Goal: Task Accomplishment & Management: Manage account settings

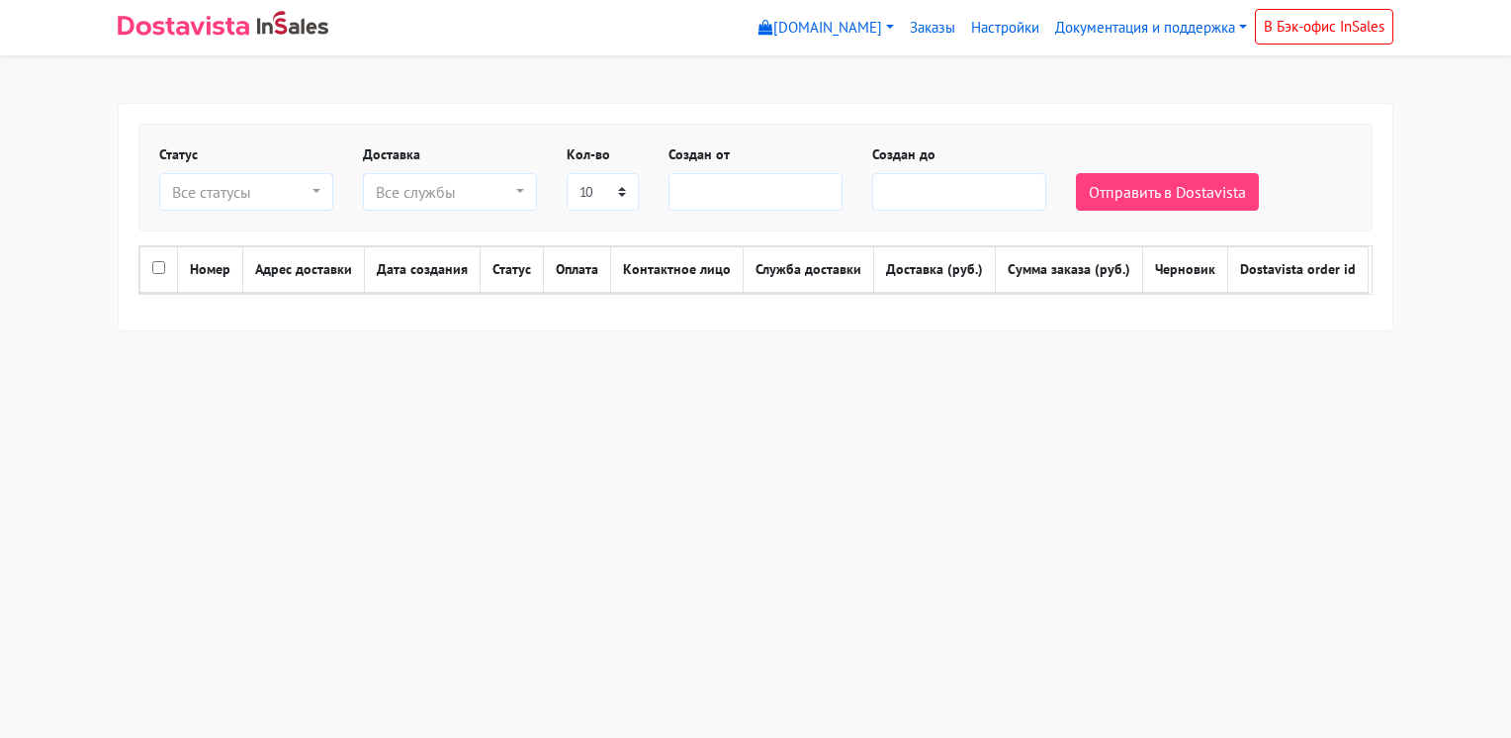
select select
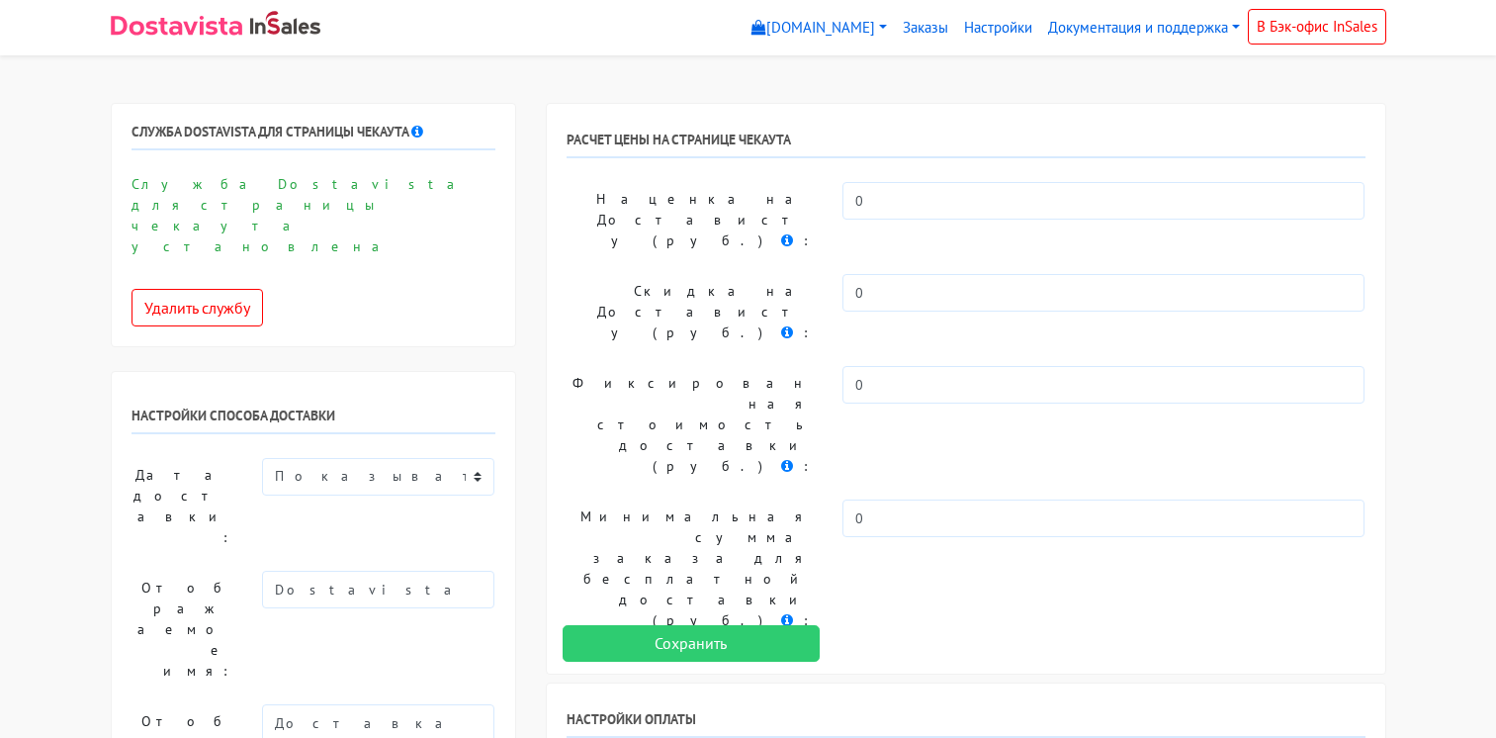
select select "11151873"
select select
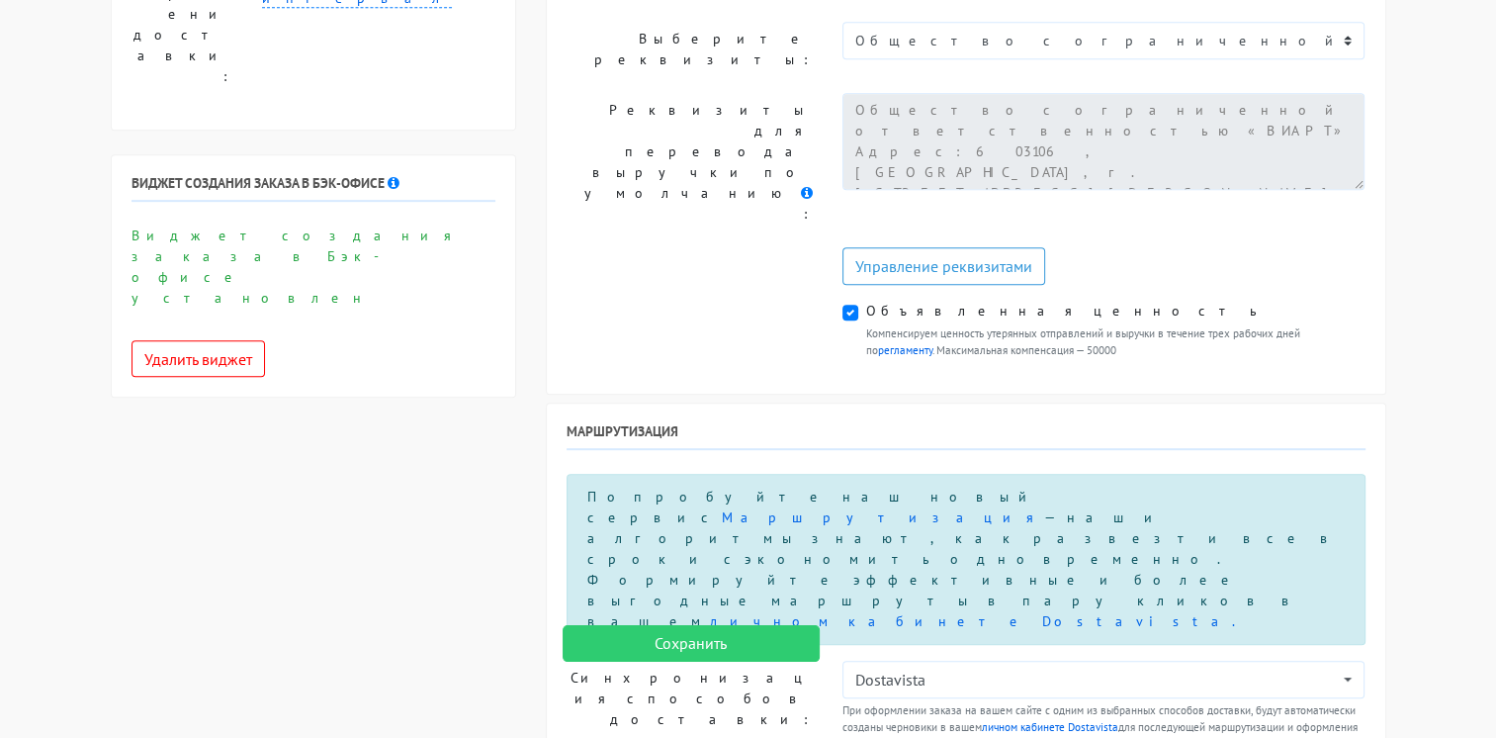
scroll to position [989, 0]
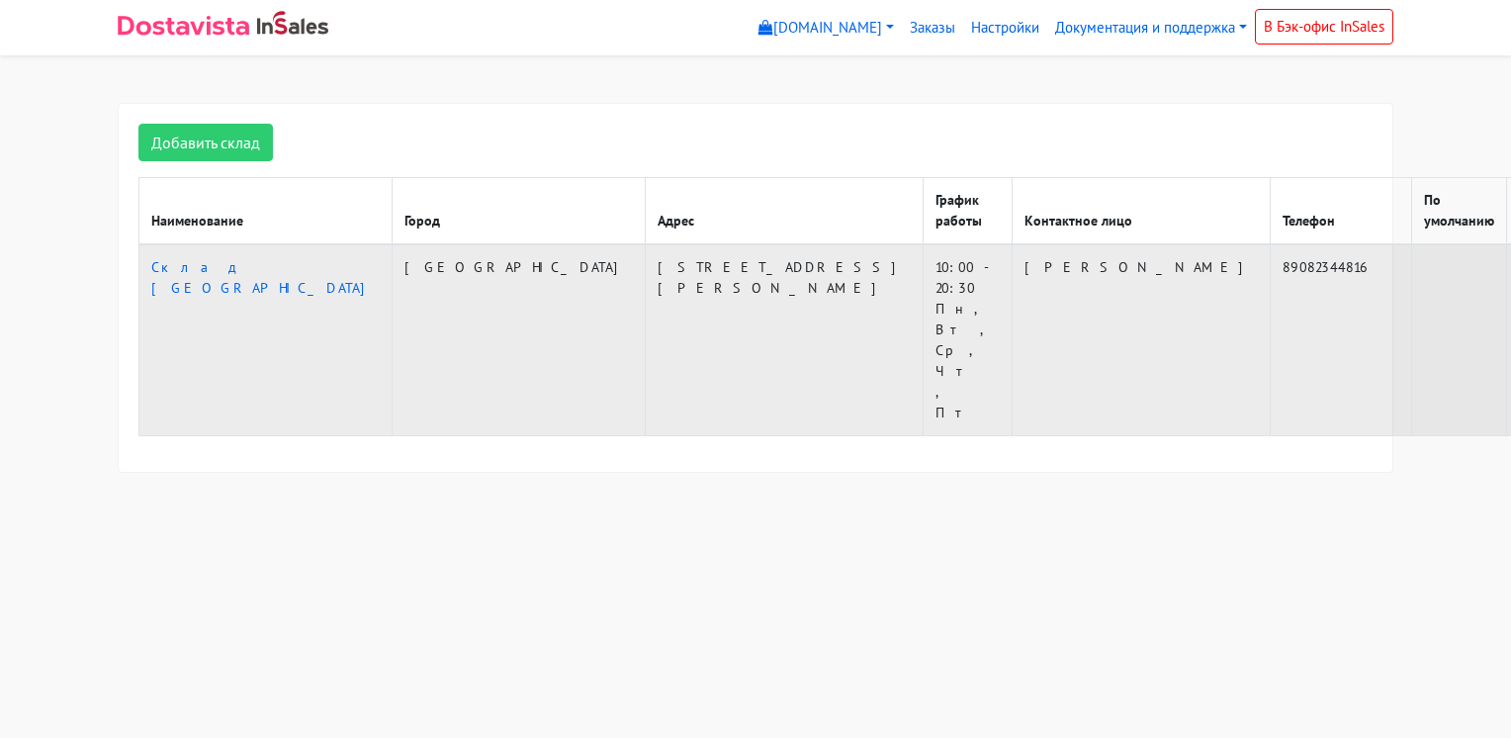
click at [646, 253] on td "Нижний Новгород, улица Генерала Ивлиева, 14 к2" at bounding box center [785, 340] width 278 height 192
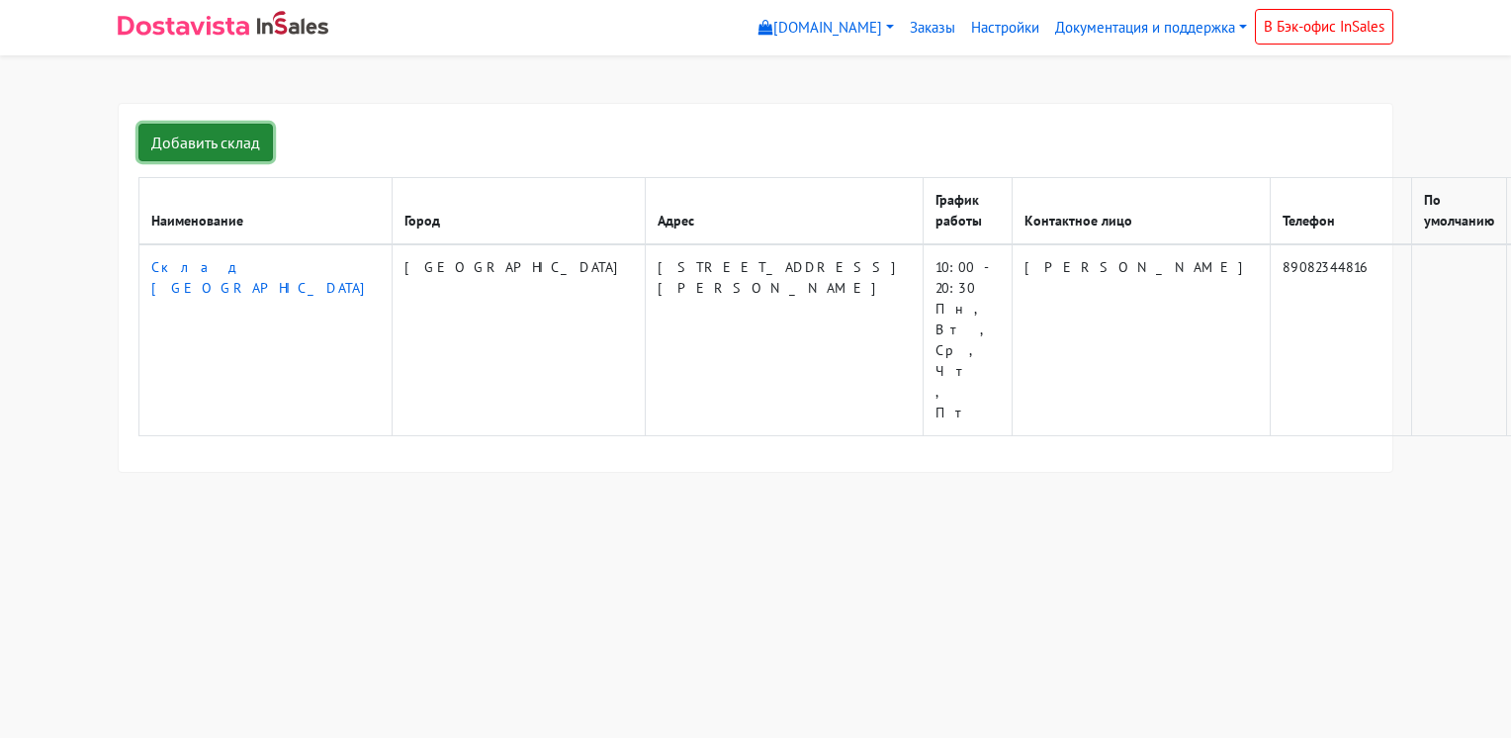
click at [232, 140] on link "Добавить склад" at bounding box center [205, 143] width 134 height 38
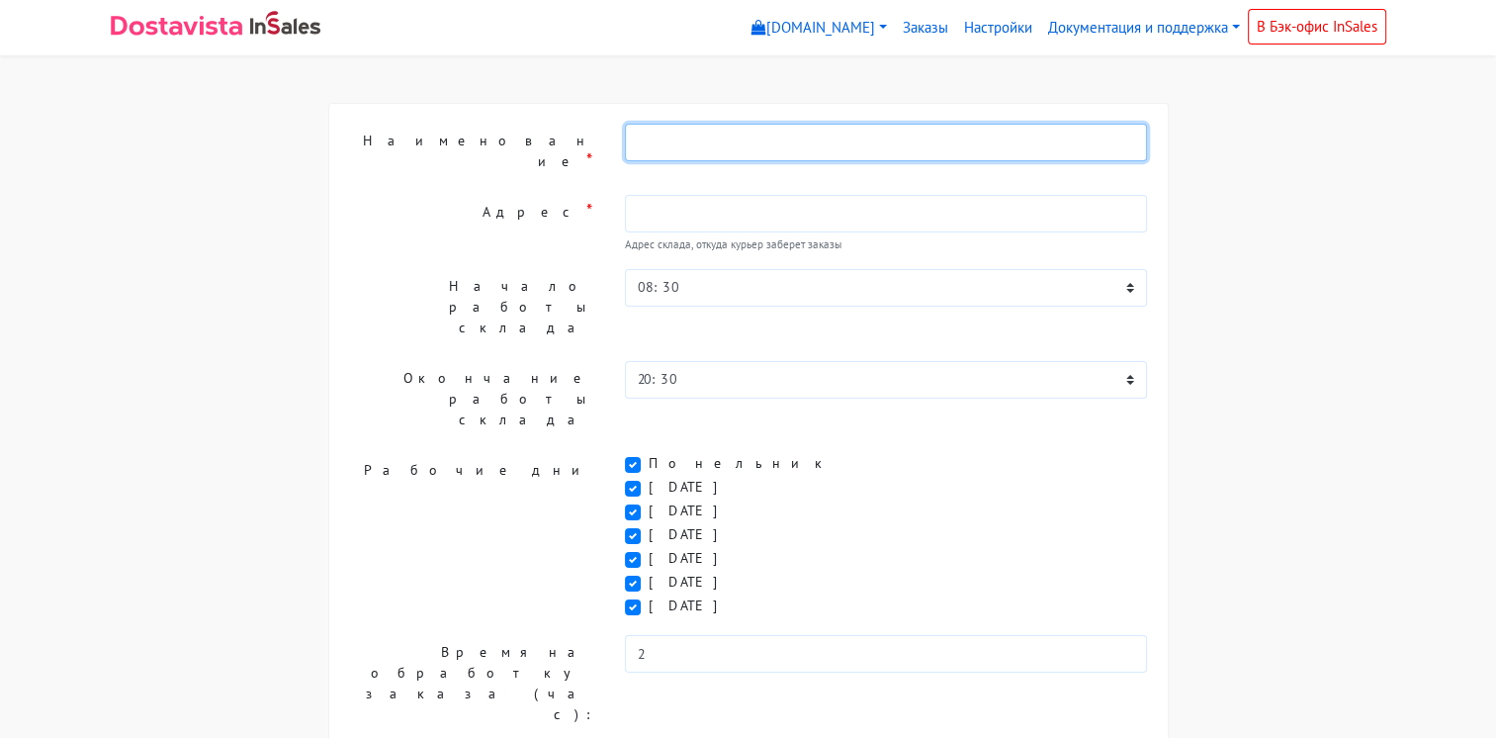
click at [649, 144] on input "text" at bounding box center [886, 143] width 523 height 38
type input "Склад"
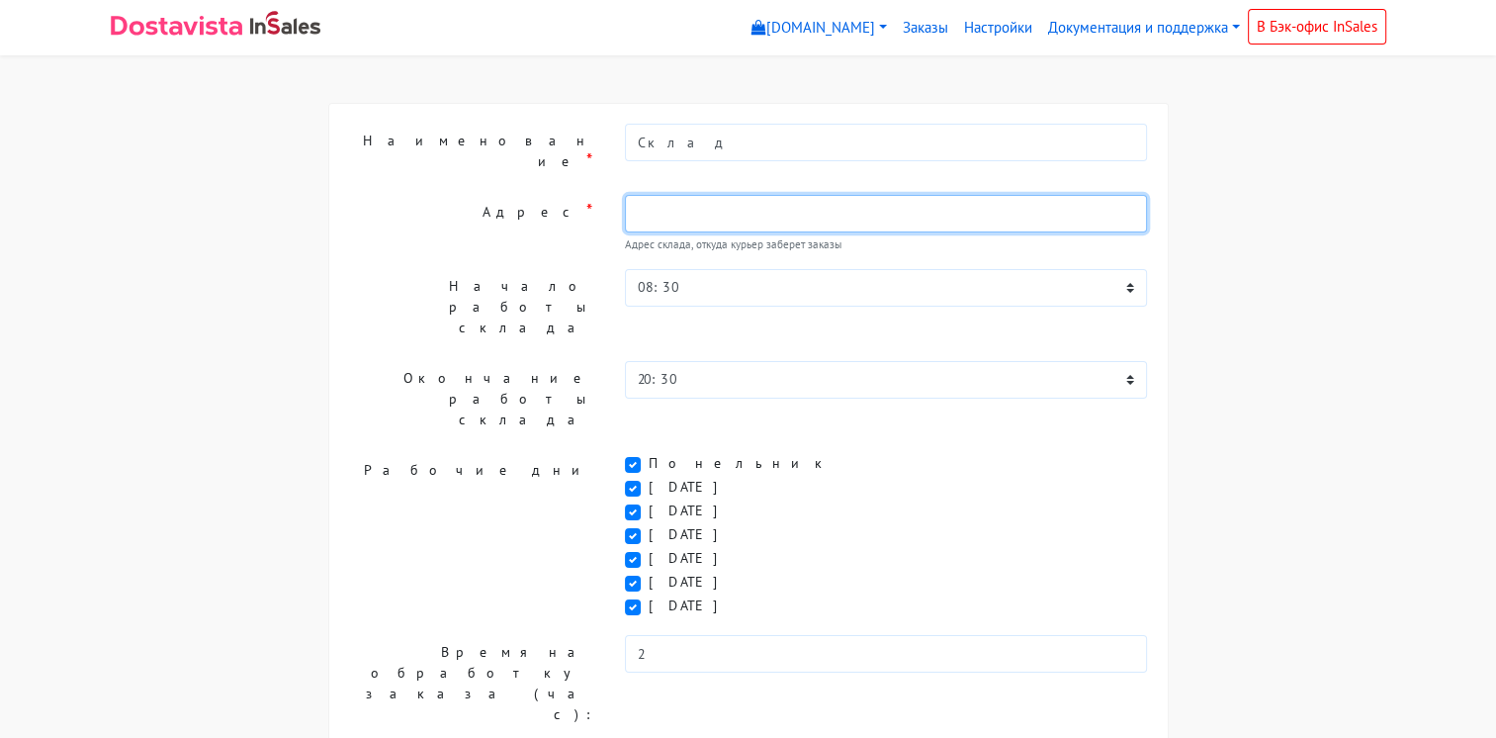
click at [643, 195] on input "text" at bounding box center [886, 214] width 523 height 38
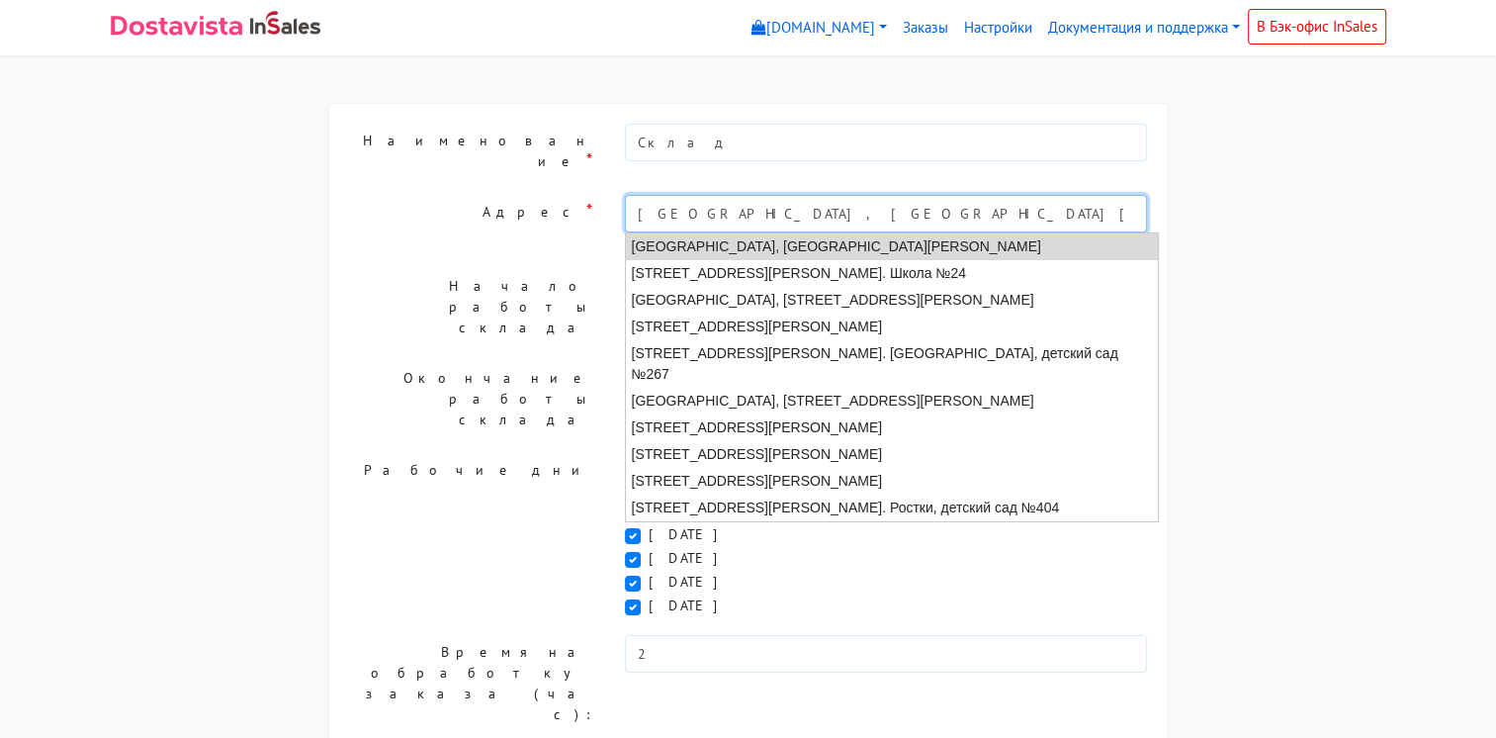
click at [866, 233] on li "Нижний Новгород, улица Генерала Ивлиева" at bounding box center [892, 246] width 533 height 27
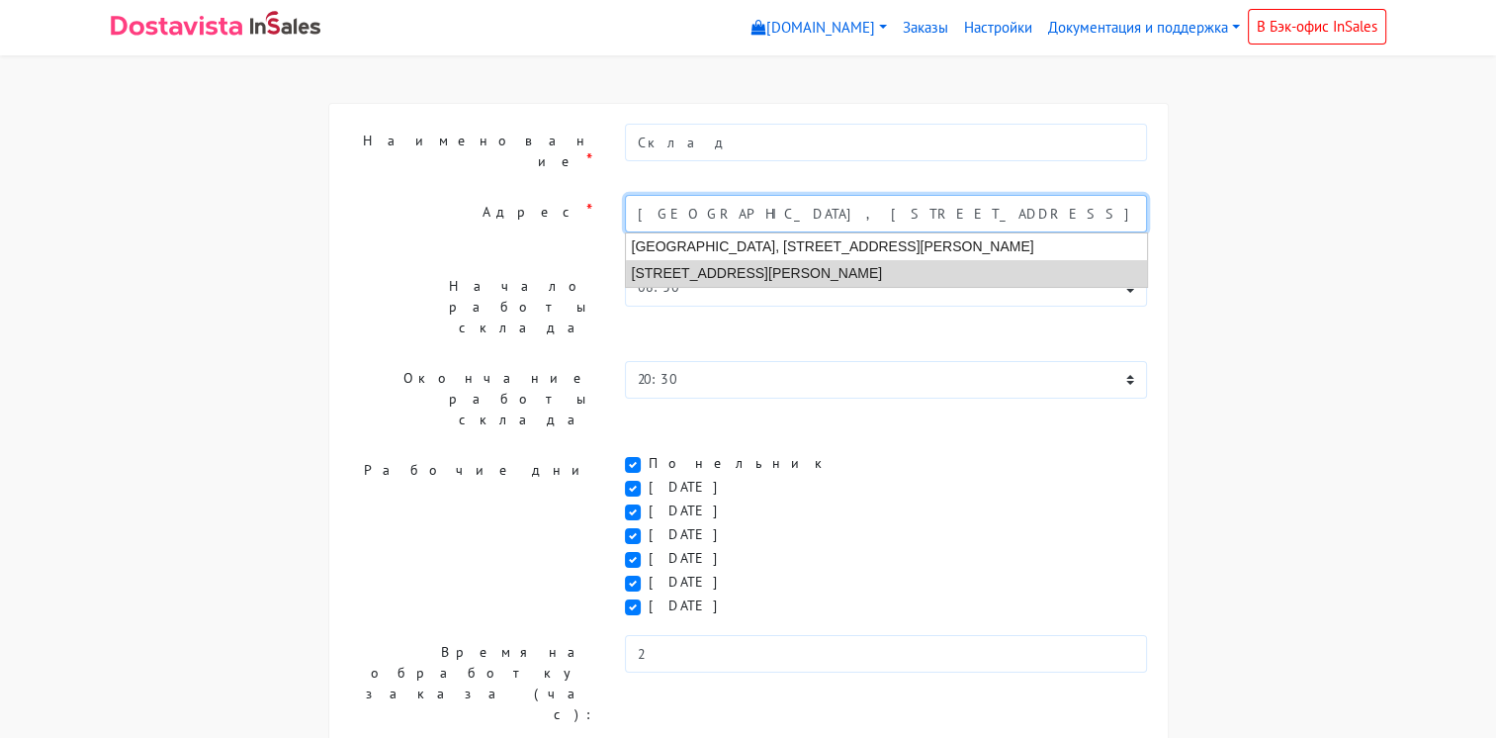
click at [949, 260] on li "[STREET_ADDRESS][PERSON_NAME]" at bounding box center [886, 273] width 521 height 27
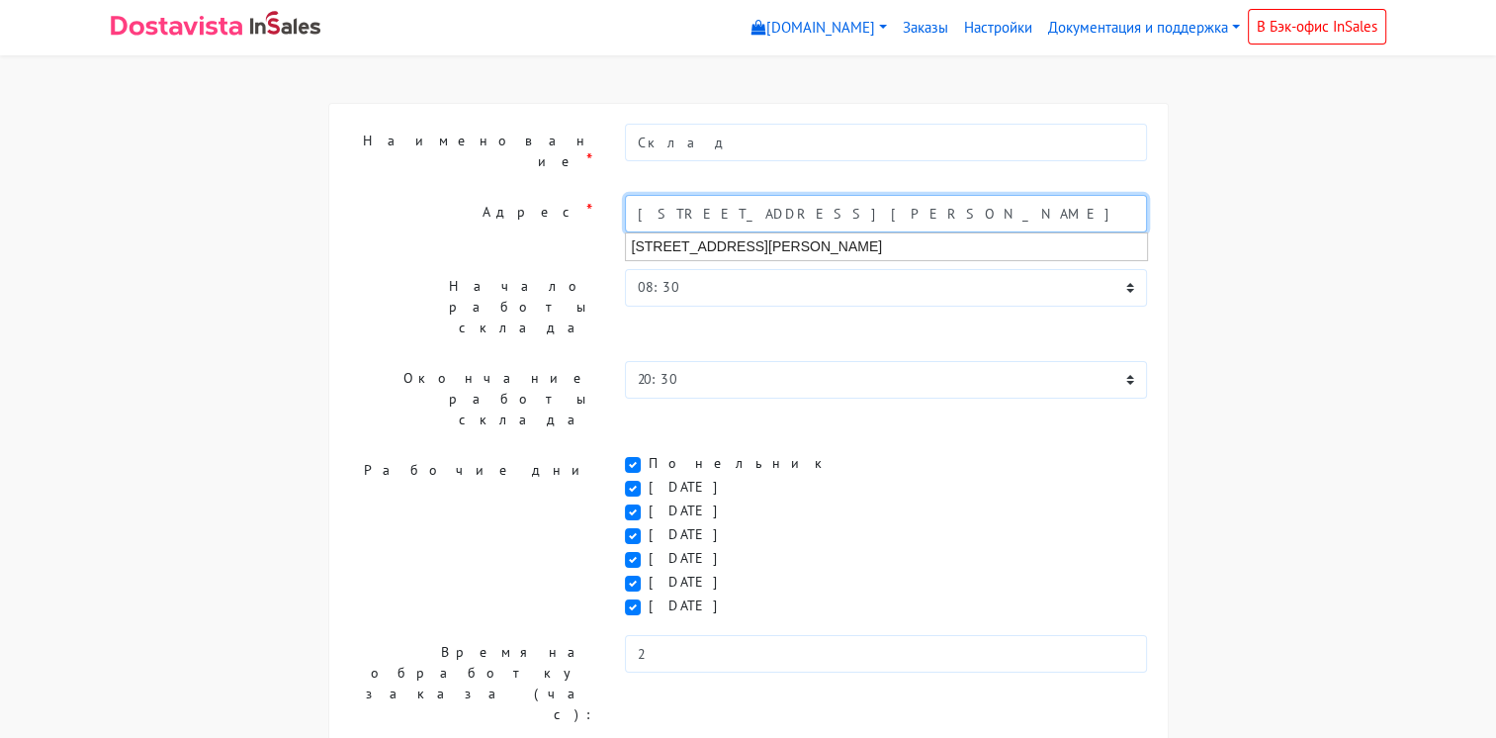
drag, startPoint x: 947, startPoint y: 200, endPoint x: 960, endPoint y: 196, distance: 13.4
click at [960, 196] on input "Нижний Новгород, улица Генерала Ивлиева, 14 к2, кв 40" at bounding box center [886, 214] width 523 height 38
type input "Нижний Новгород, улица Генерала Ивлиева, 14 к2, оф 40"
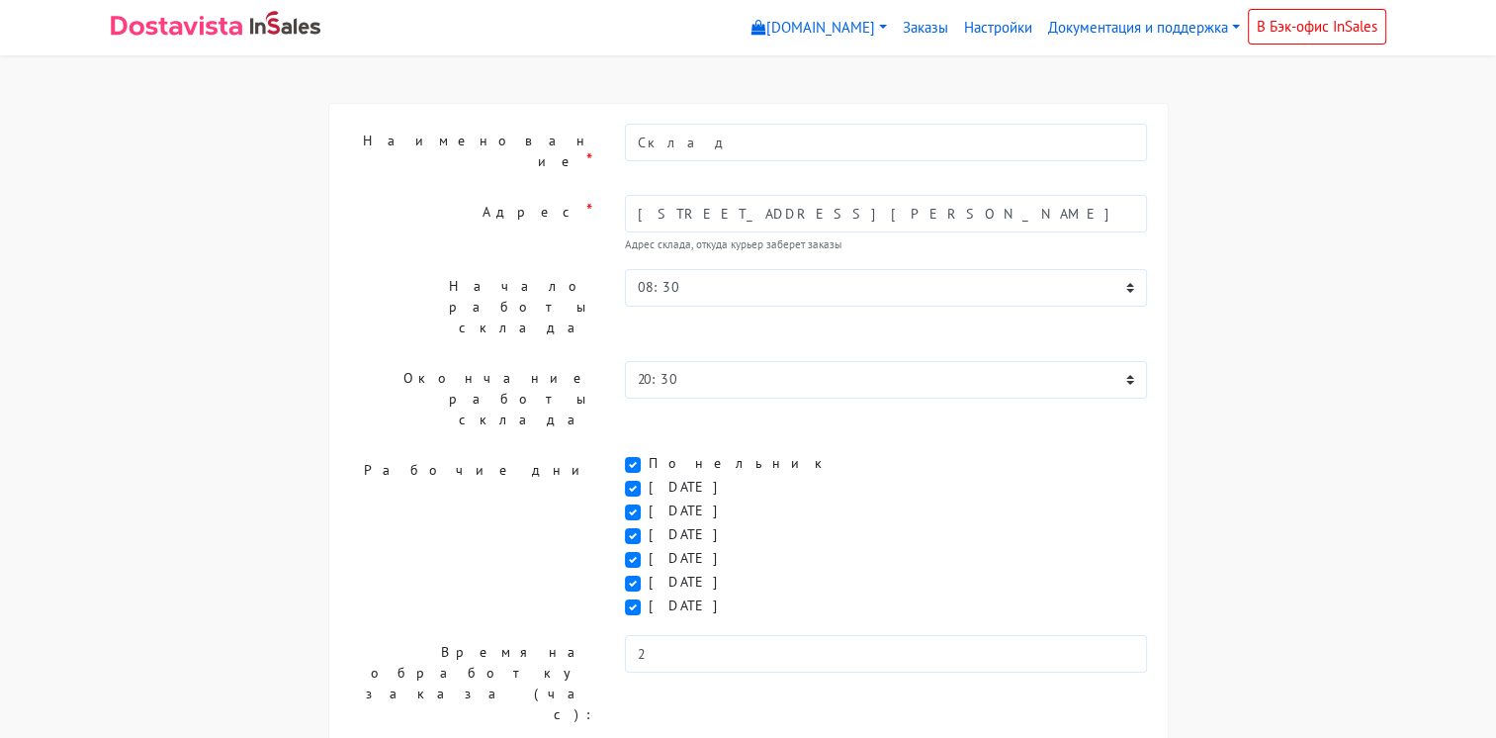
click at [1361, 278] on div "Наименование * Склад Город * Нижний Новгород Адрес * Нижний Новгород, улица Ген…" at bounding box center [748, 624] width 1305 height 1043
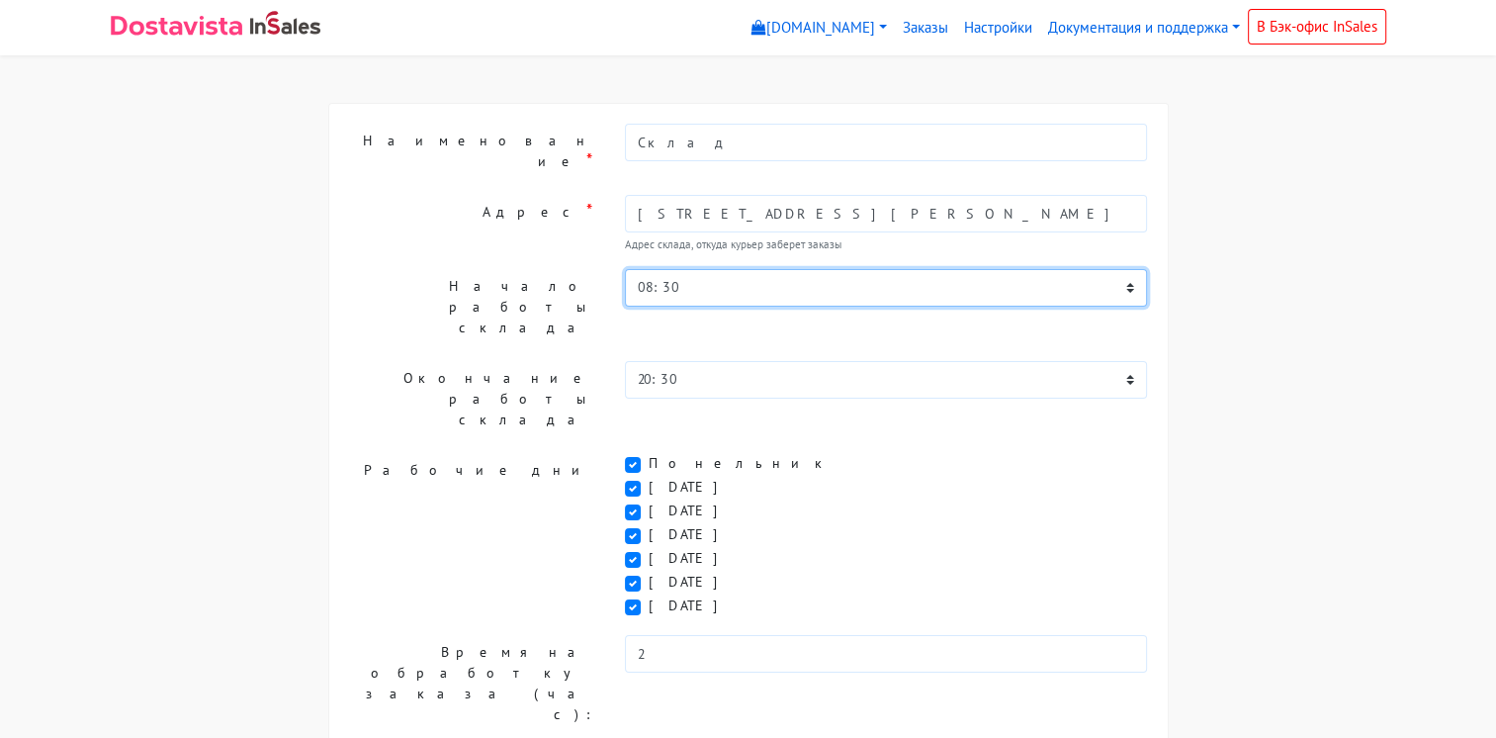
drag, startPoint x: 711, startPoint y: 271, endPoint x: 605, endPoint y: 273, distance: 105.8
click at [605, 273] on div "Начало работы склада 00:00 00:30 01:00 01:30 02:00 02:30 03:00 03:30 04:00 04:3…" at bounding box center [748, 307] width 829 height 76
select select "10:00"
click at [625, 269] on select "00:00 00:30 01:00 01:30 02:00 02:30 03:00 03:30 04:00 04:30 05:00 05:30 06:00 0…" at bounding box center [886, 288] width 523 height 38
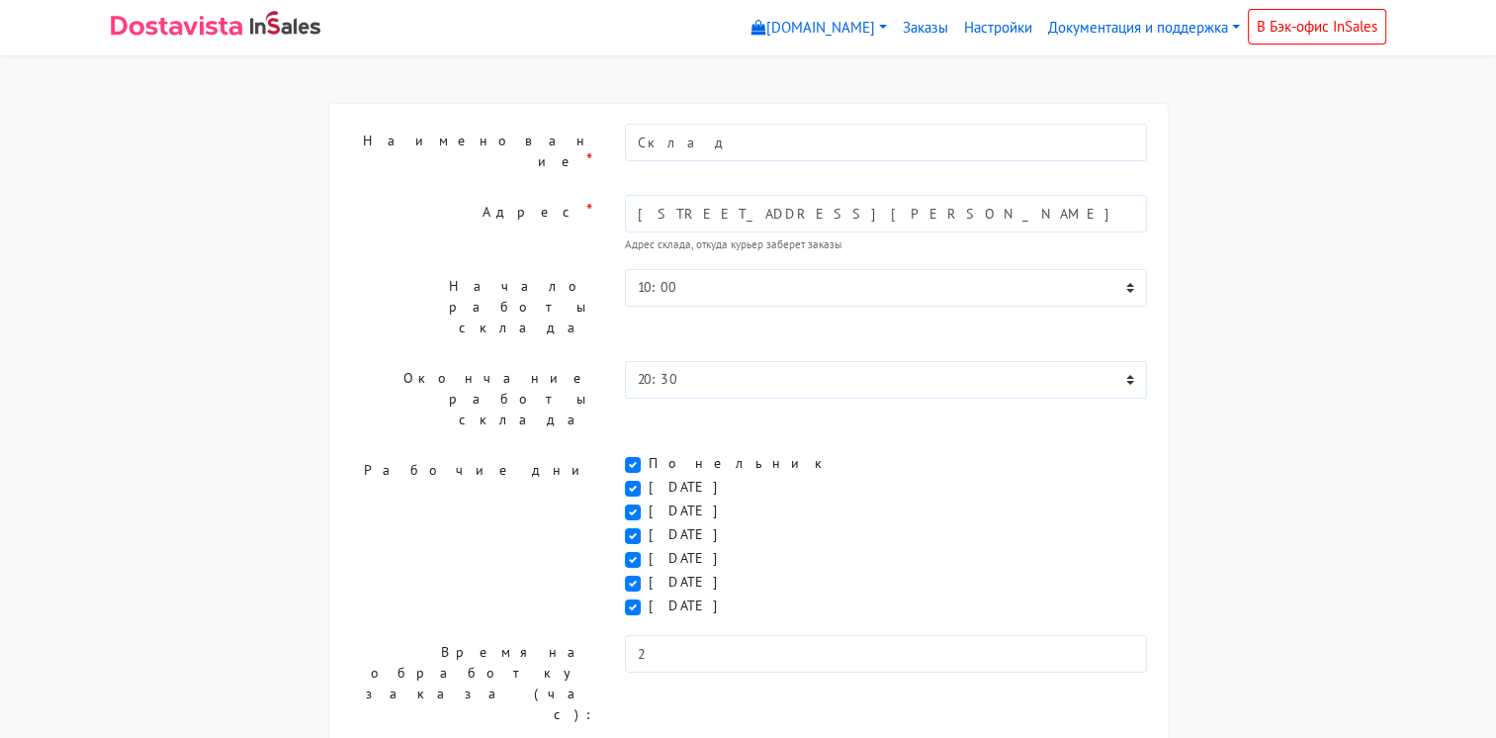
click at [649, 595] on label "[DATE]" at bounding box center [691, 605] width 84 height 21
click at [649, 595] on input "[DATE]" at bounding box center [655, 601] width 13 height 13
checkbox input "false"
click at [649, 571] on label "Суббота" at bounding box center [691, 581] width 84 height 21
click at [649, 571] on input "Суббота" at bounding box center [655, 577] width 13 height 13
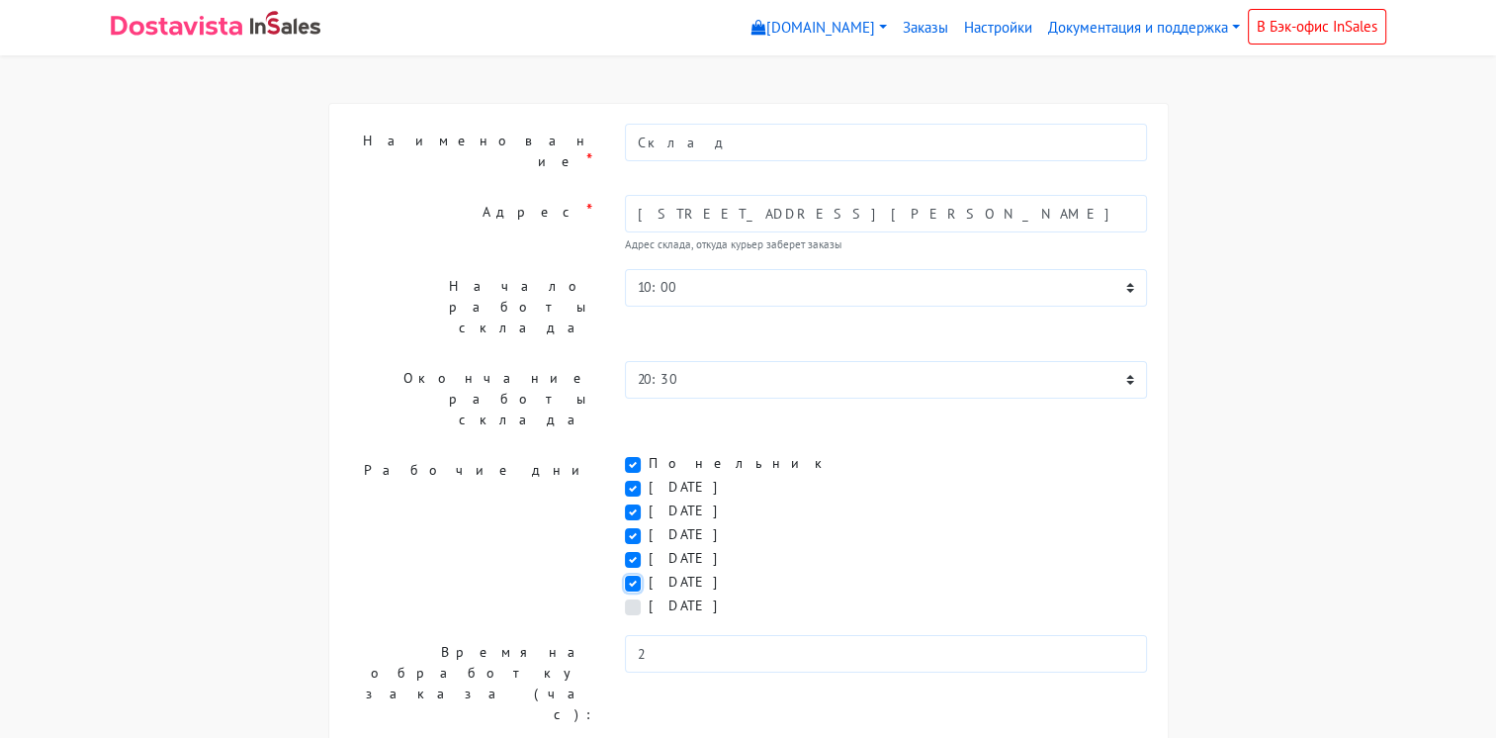
checkbox input "false"
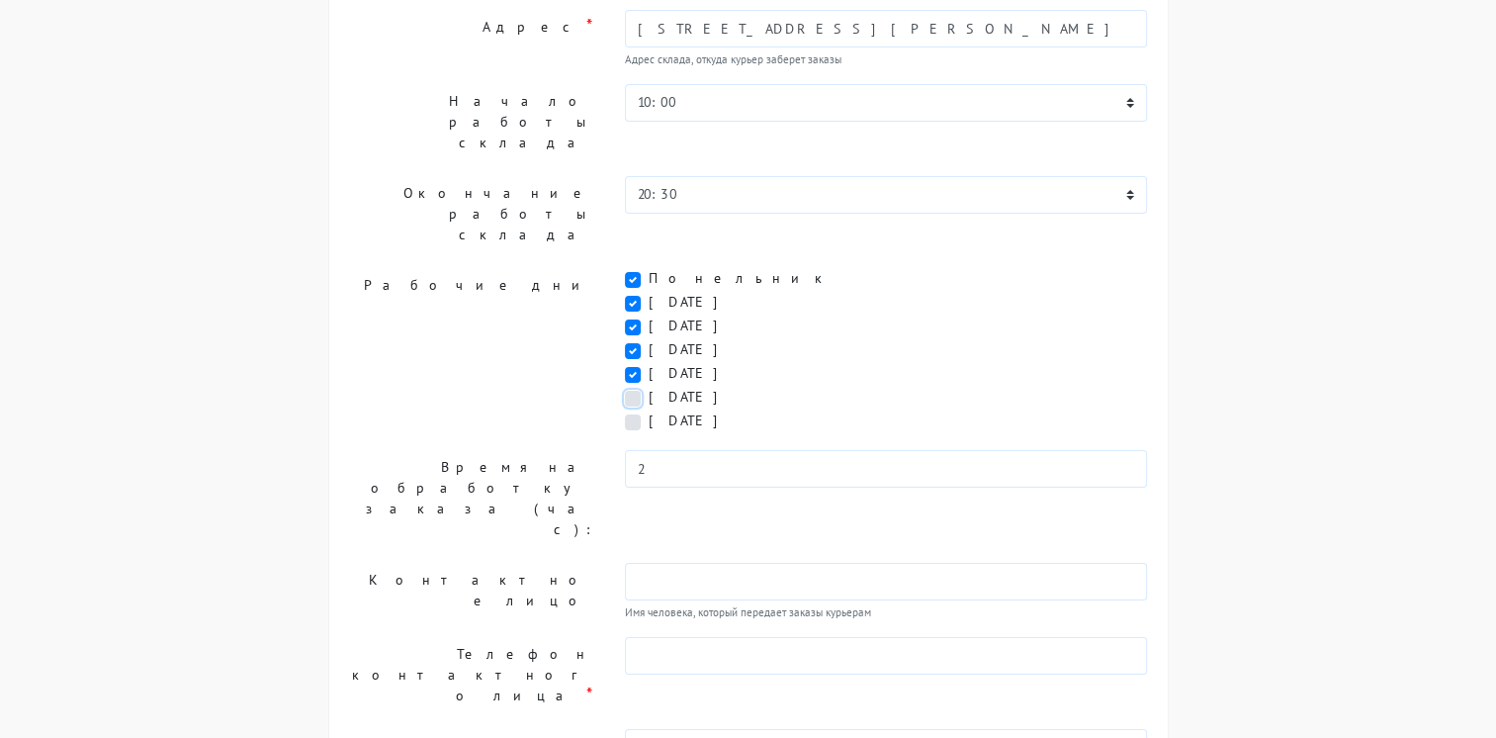
scroll to position [198, 0]
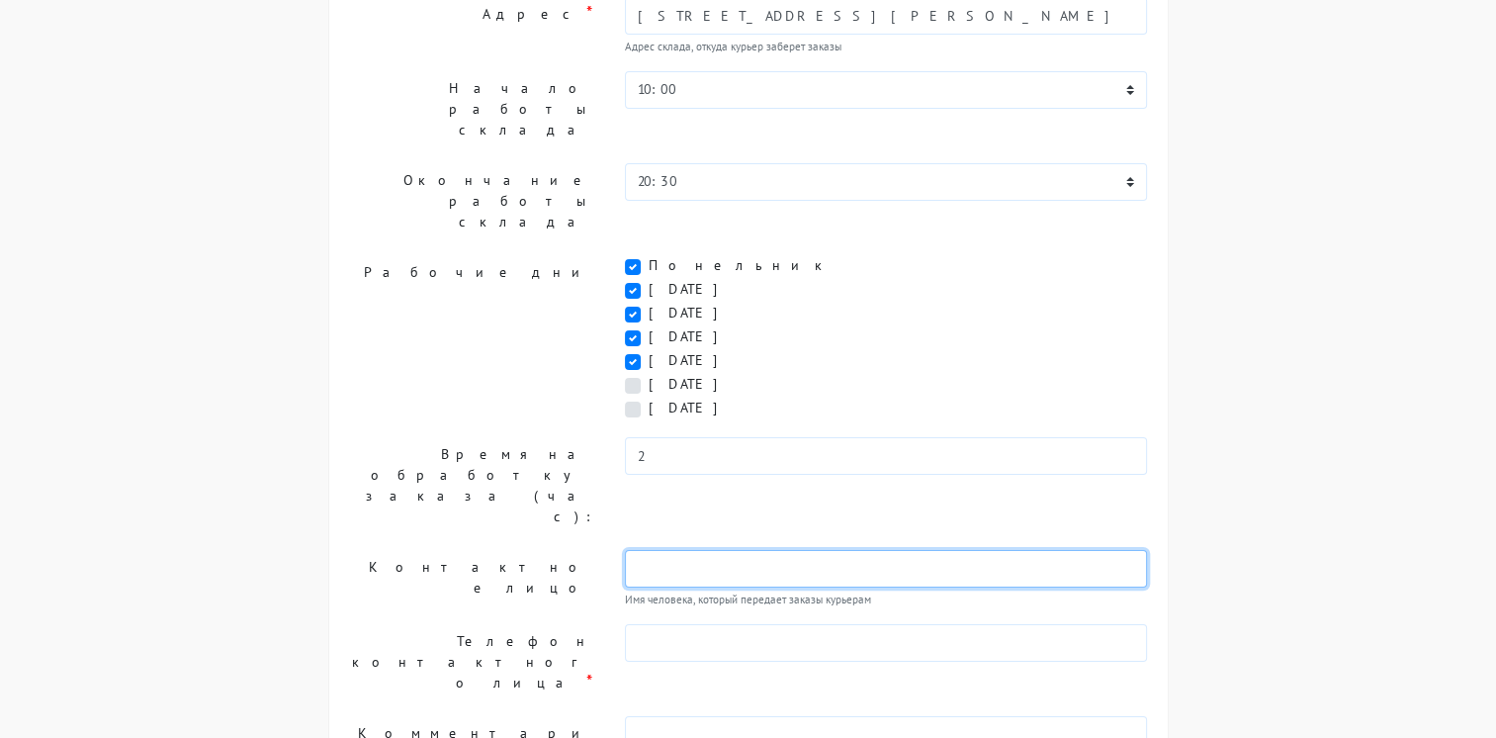
click at [650, 550] on input "text" at bounding box center [886, 569] width 523 height 38
type input "Магдеева Ольга Александровна"
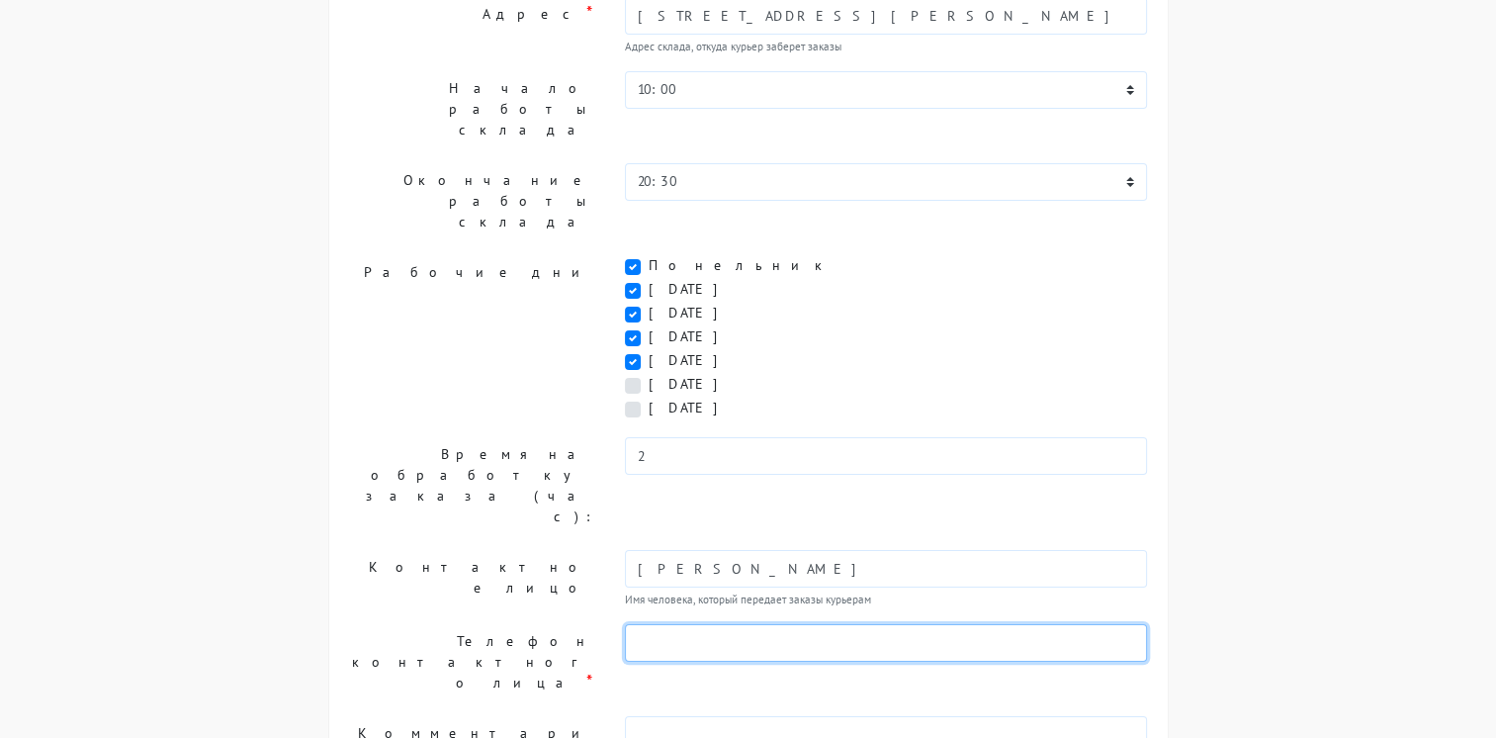
type input "89082344816"
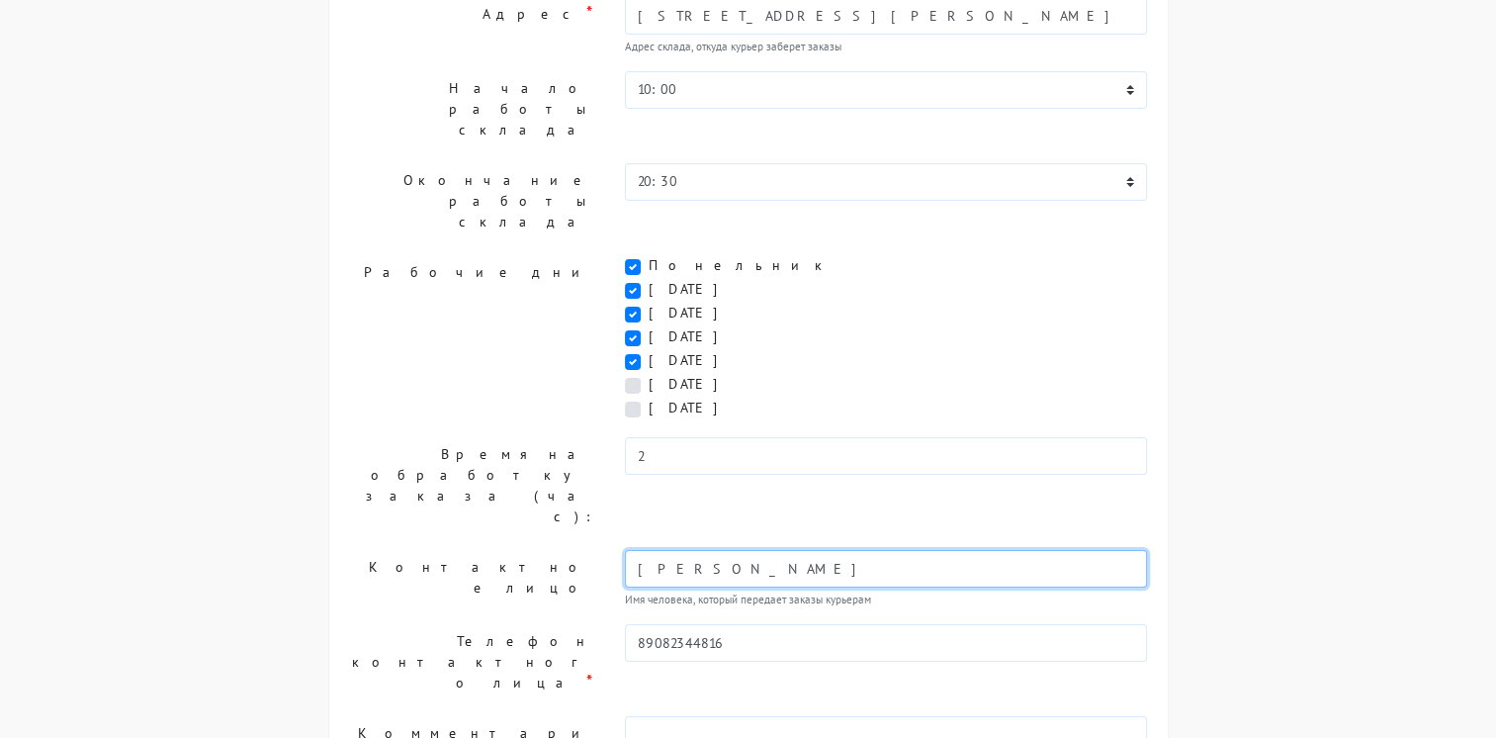
scroll to position [219, 0]
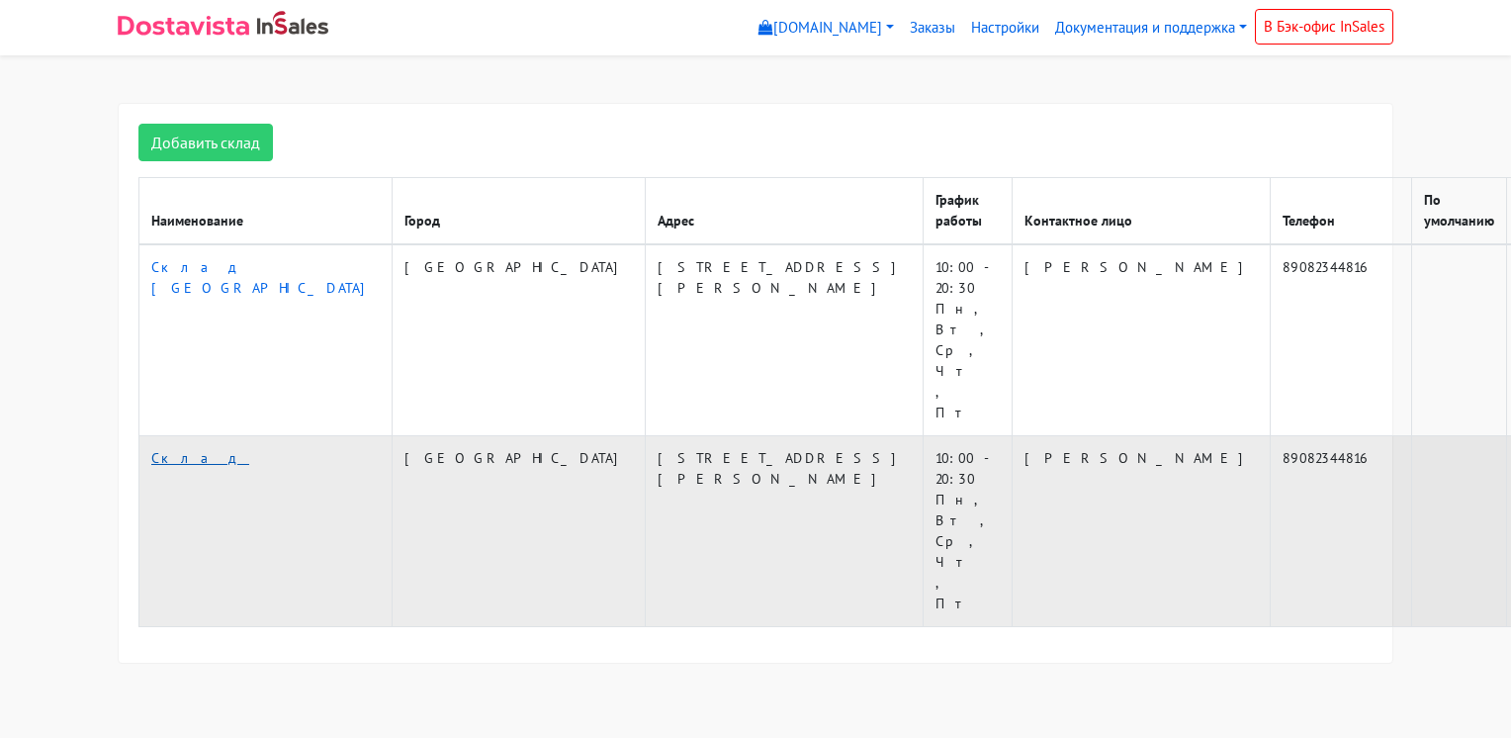
click at [160, 449] on link "Склад" at bounding box center [200, 458] width 98 height 18
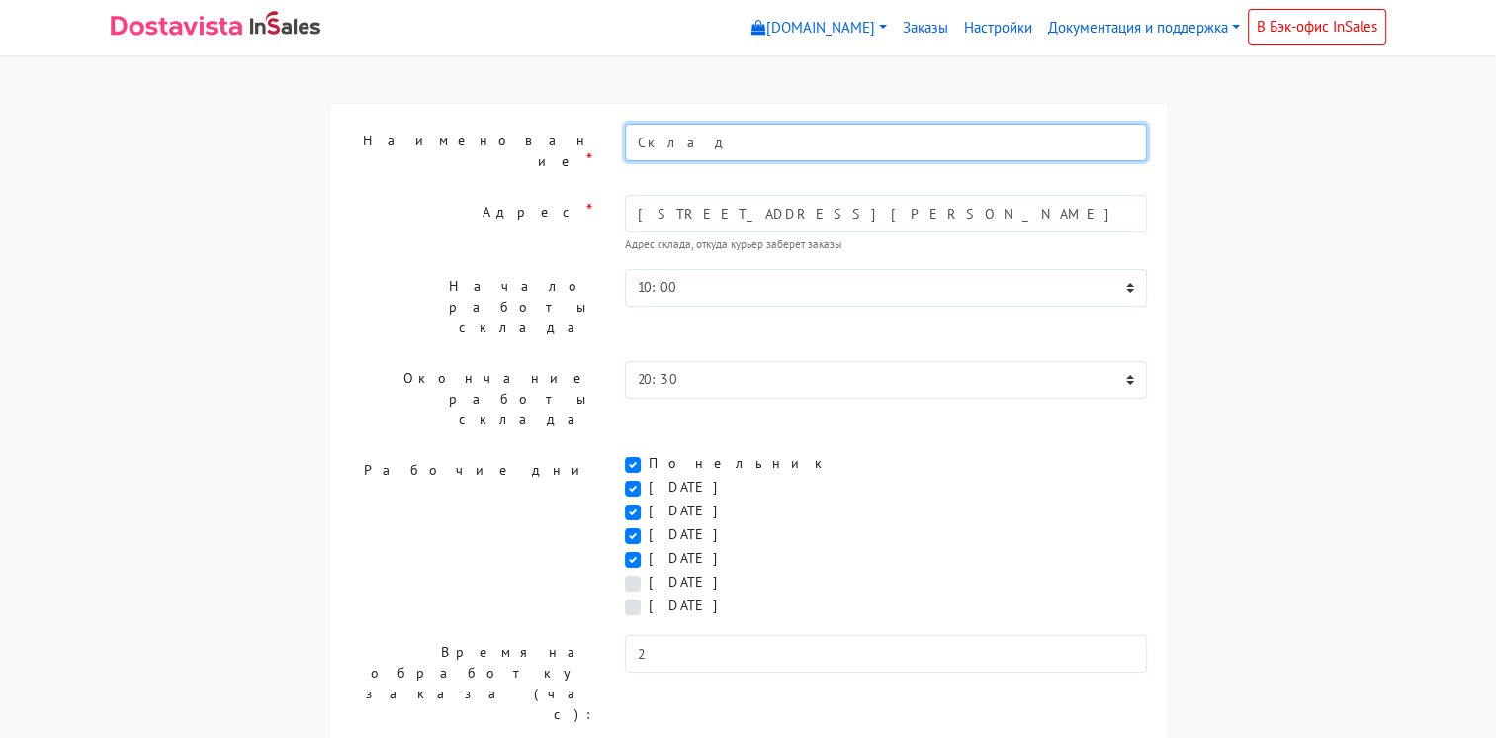
click at [684, 142] on input "Склад" at bounding box center [886, 143] width 523 height 38
type input "Склад [GEOGRAPHIC_DATA]"
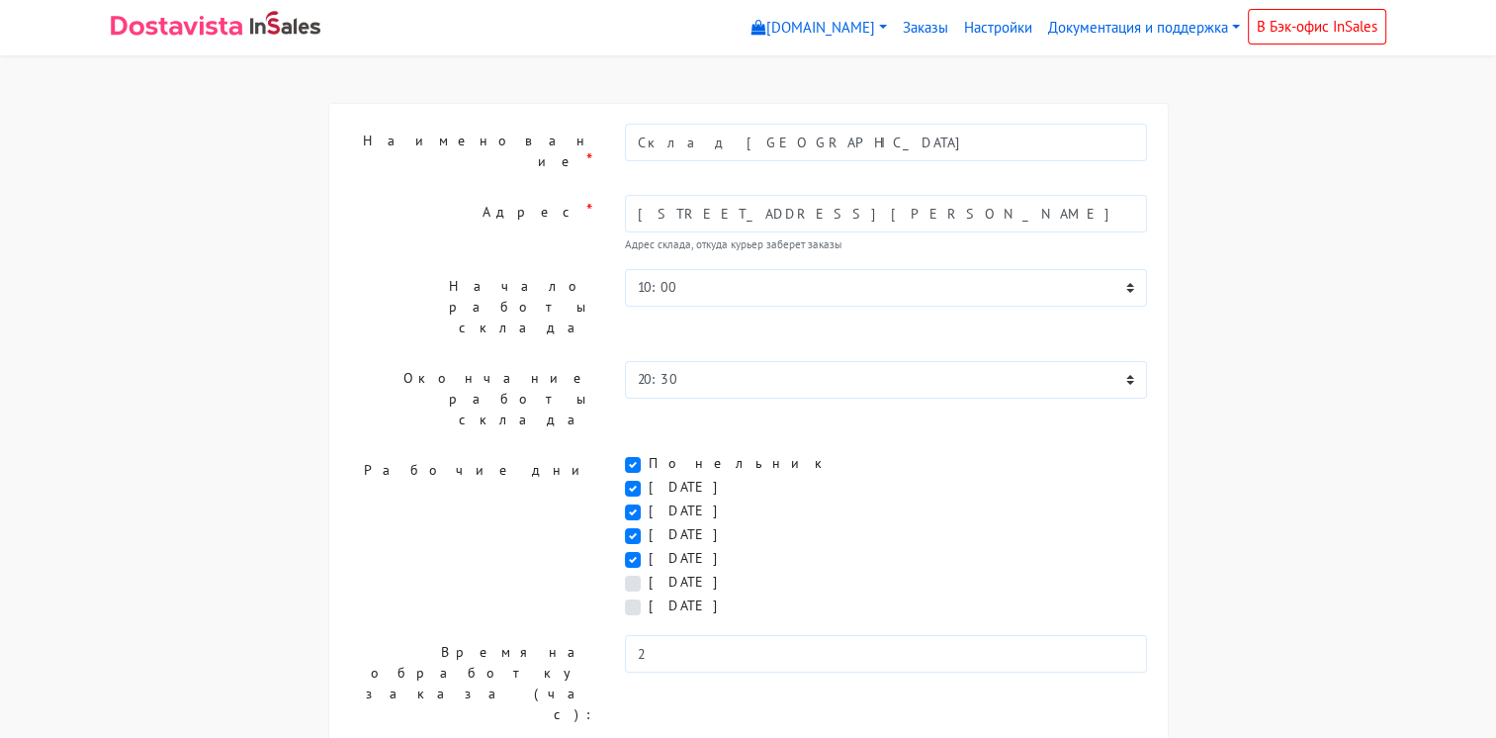
click at [1315, 259] on div "Наименование * Склад Нижний Новгород Город * Нижний Новгород Адрес * Нижний Нов…" at bounding box center [748, 624] width 1305 height 1043
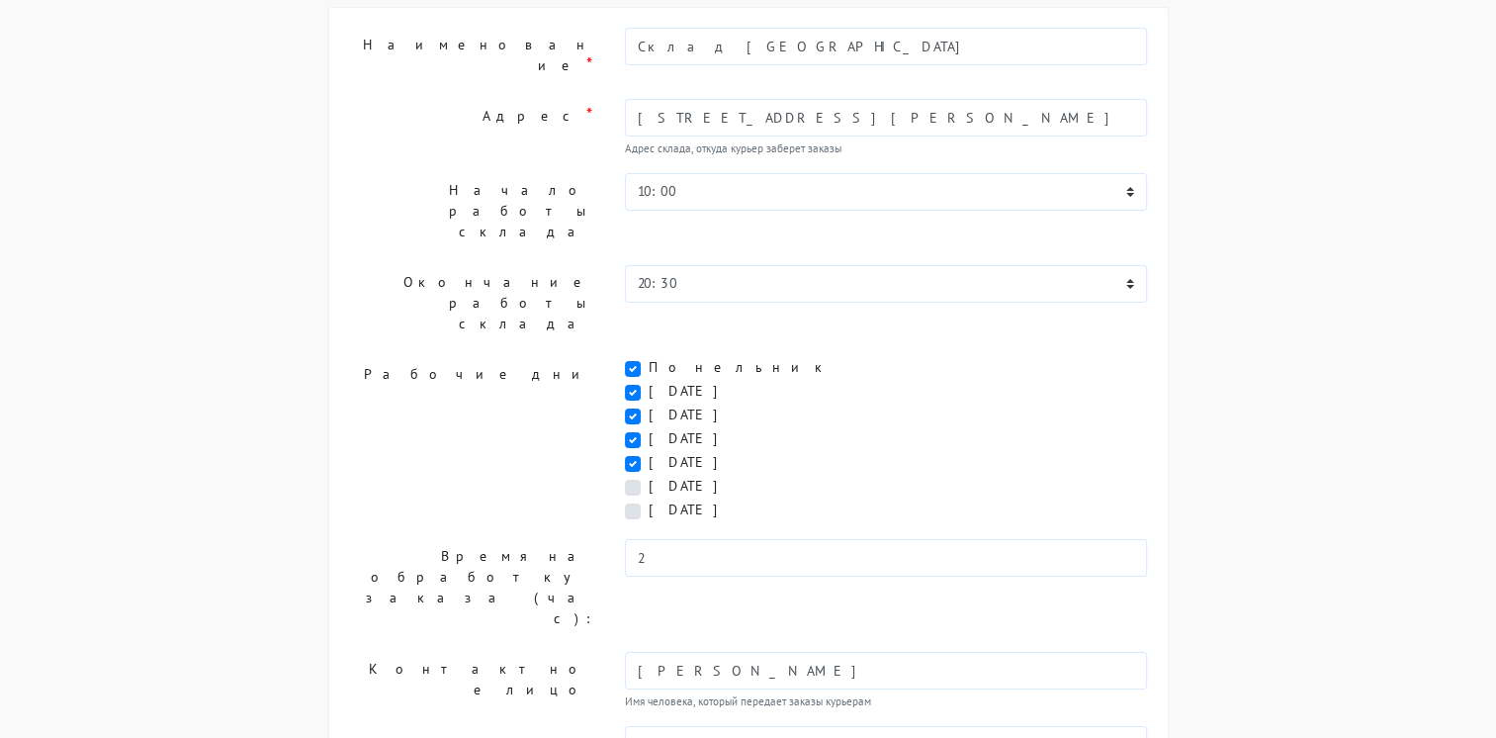
scroll to position [219, 0]
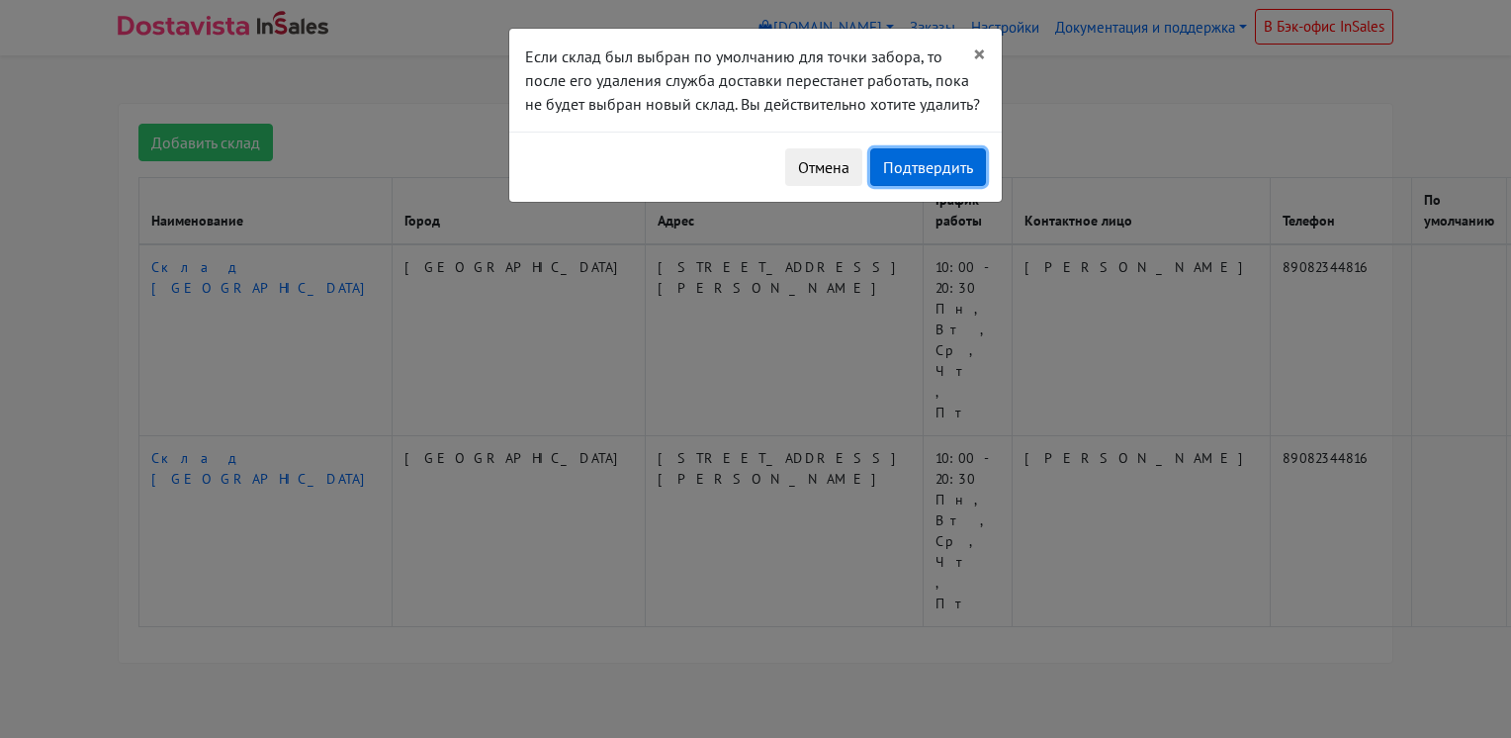
click at [902, 164] on button "Подтвердить" at bounding box center [928, 167] width 116 height 38
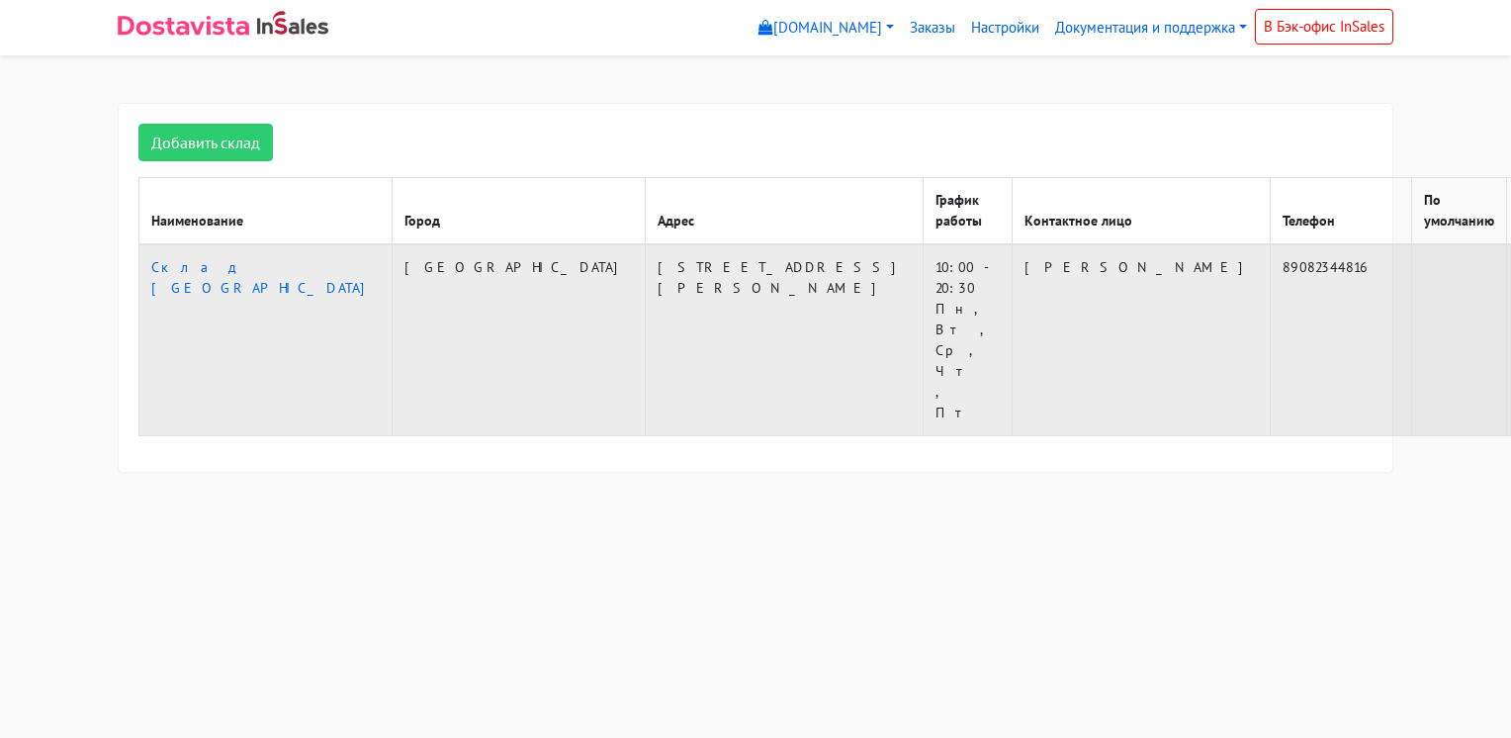
click at [646, 285] on td "[STREET_ADDRESS][PERSON_NAME]" at bounding box center [785, 340] width 278 height 192
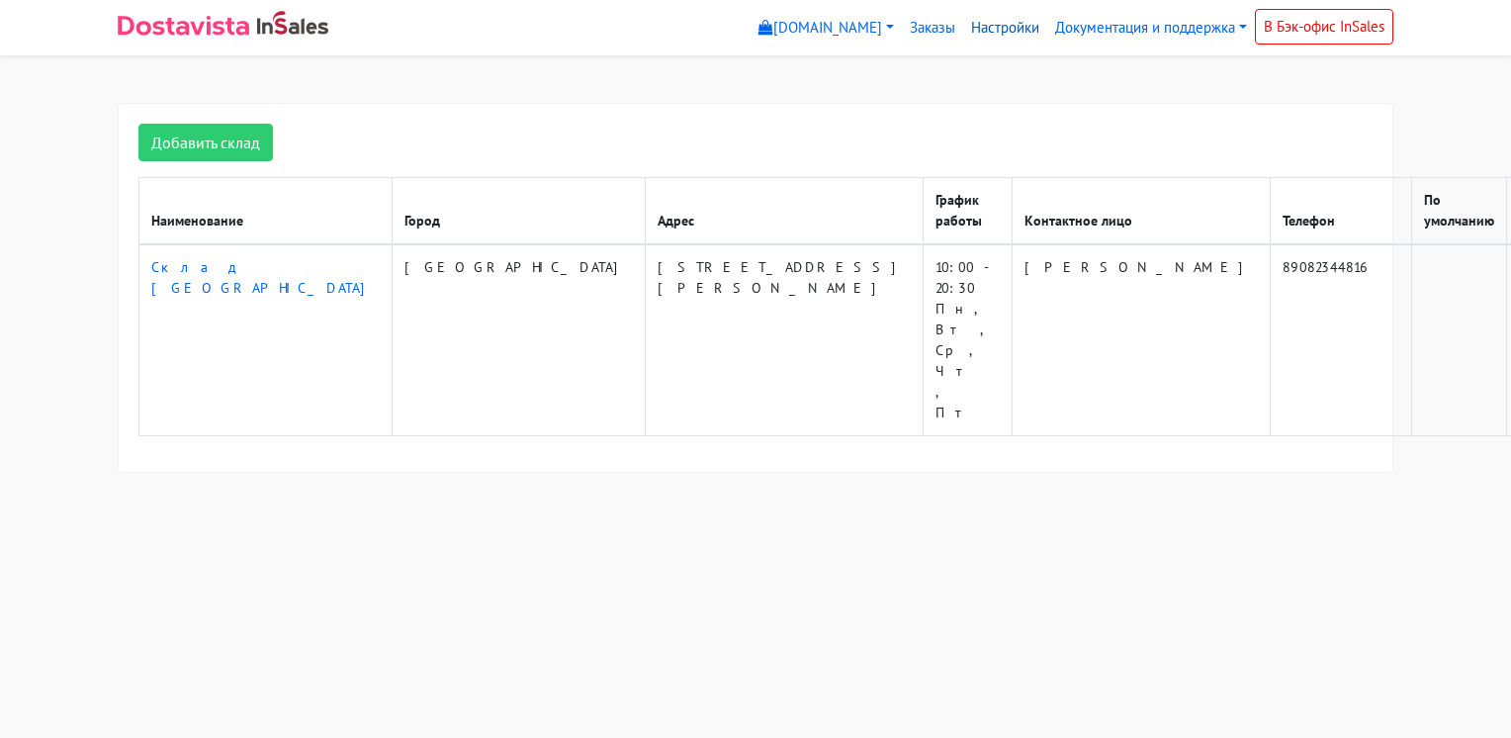
click at [993, 19] on link "Настройки" at bounding box center [1005, 28] width 84 height 39
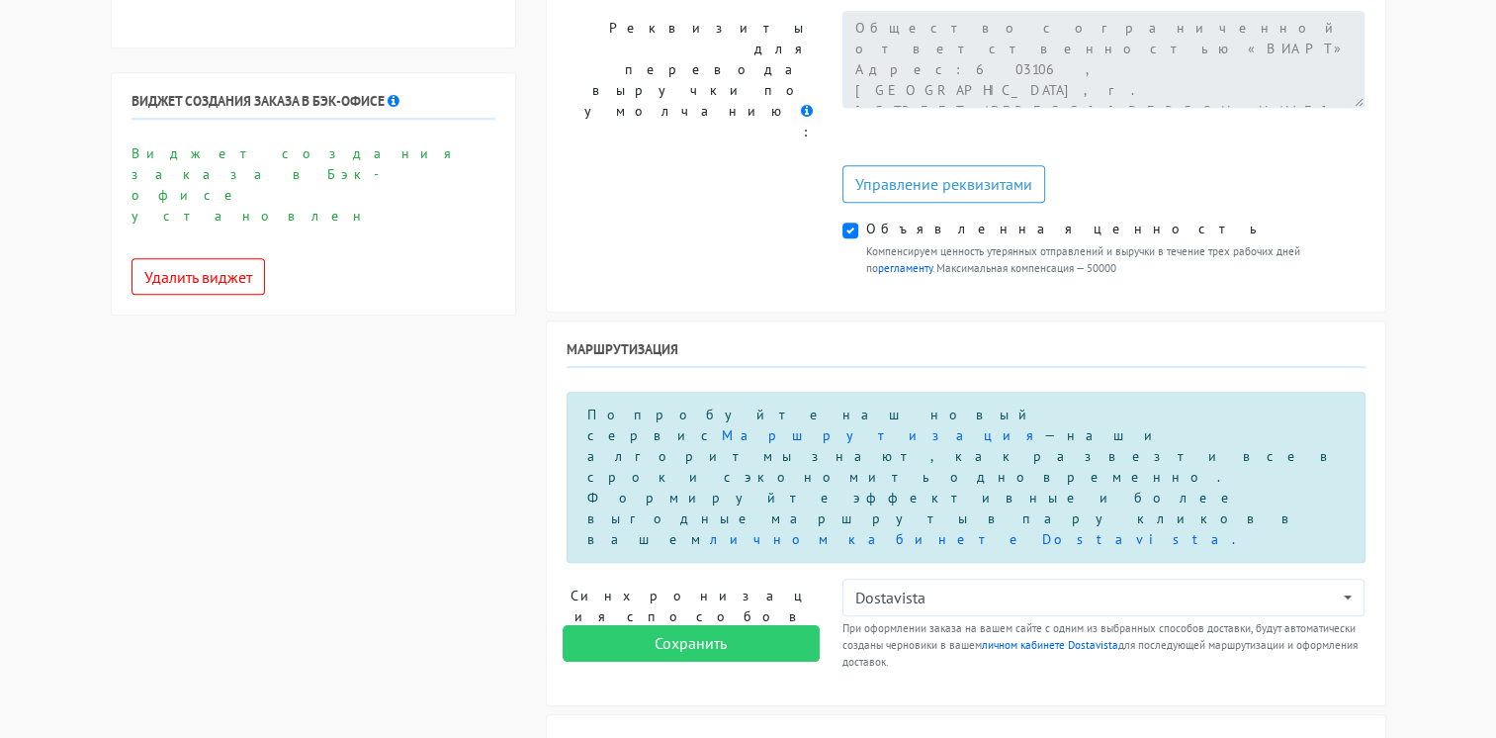
scroll to position [1100, 0]
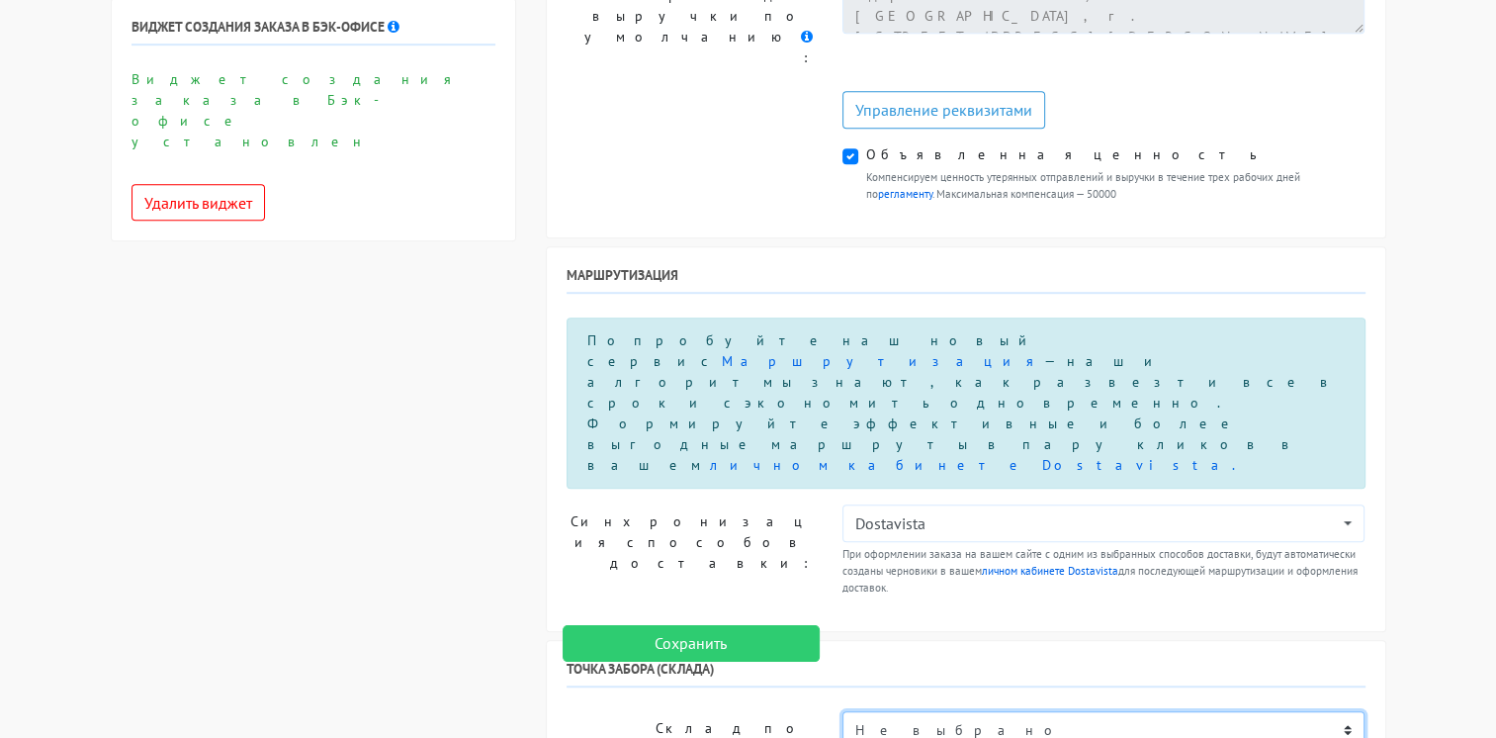
click at [894, 711] on select "Не выбрано Склад [GEOGRAPHIC_DATA]" at bounding box center [1103, 730] width 523 height 38
select select "1325"
click at [842, 711] on select "Не выбрано Склад [GEOGRAPHIC_DATA]" at bounding box center [1103, 730] width 523 height 38
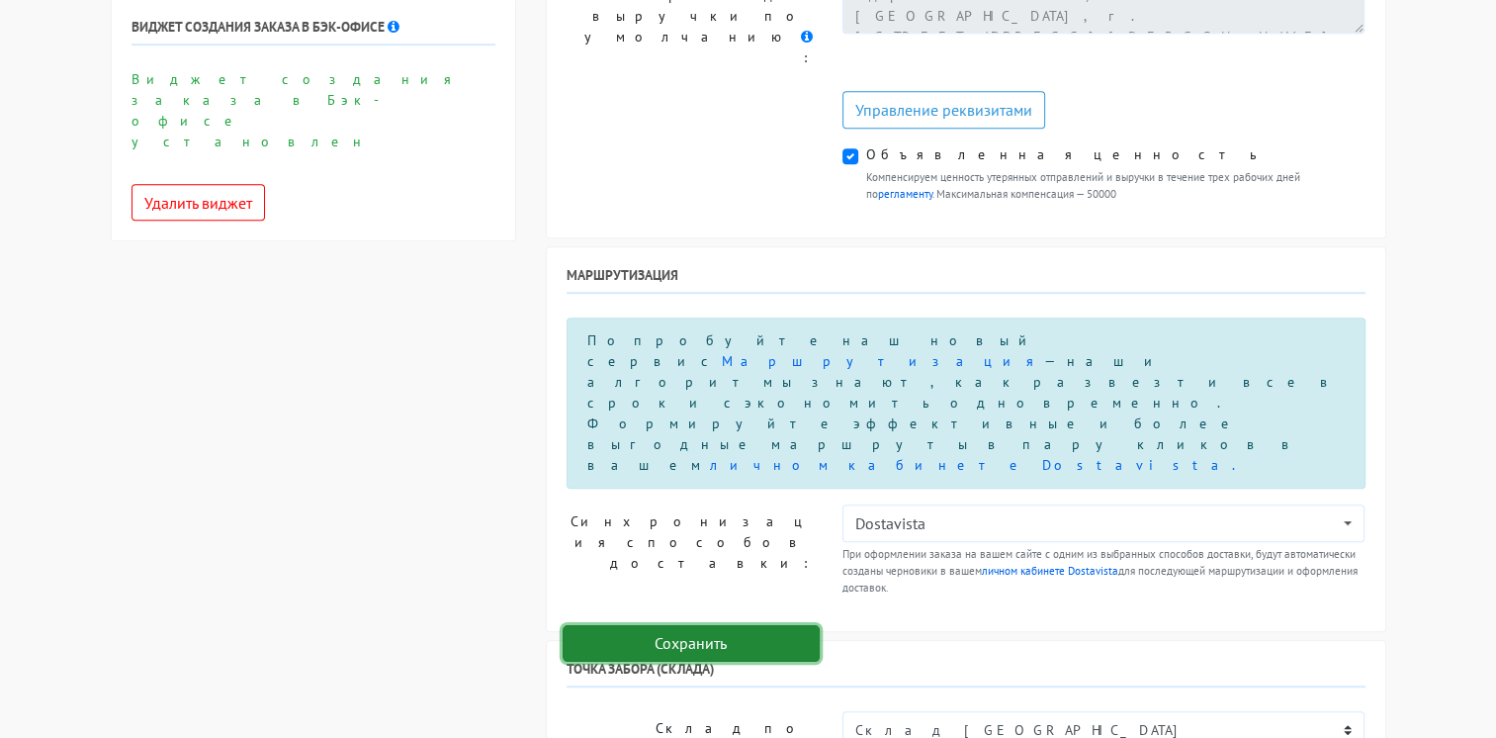
click at [685, 648] on input "Сохранить" at bounding box center [691, 644] width 257 height 38
